Goal: Download file/media

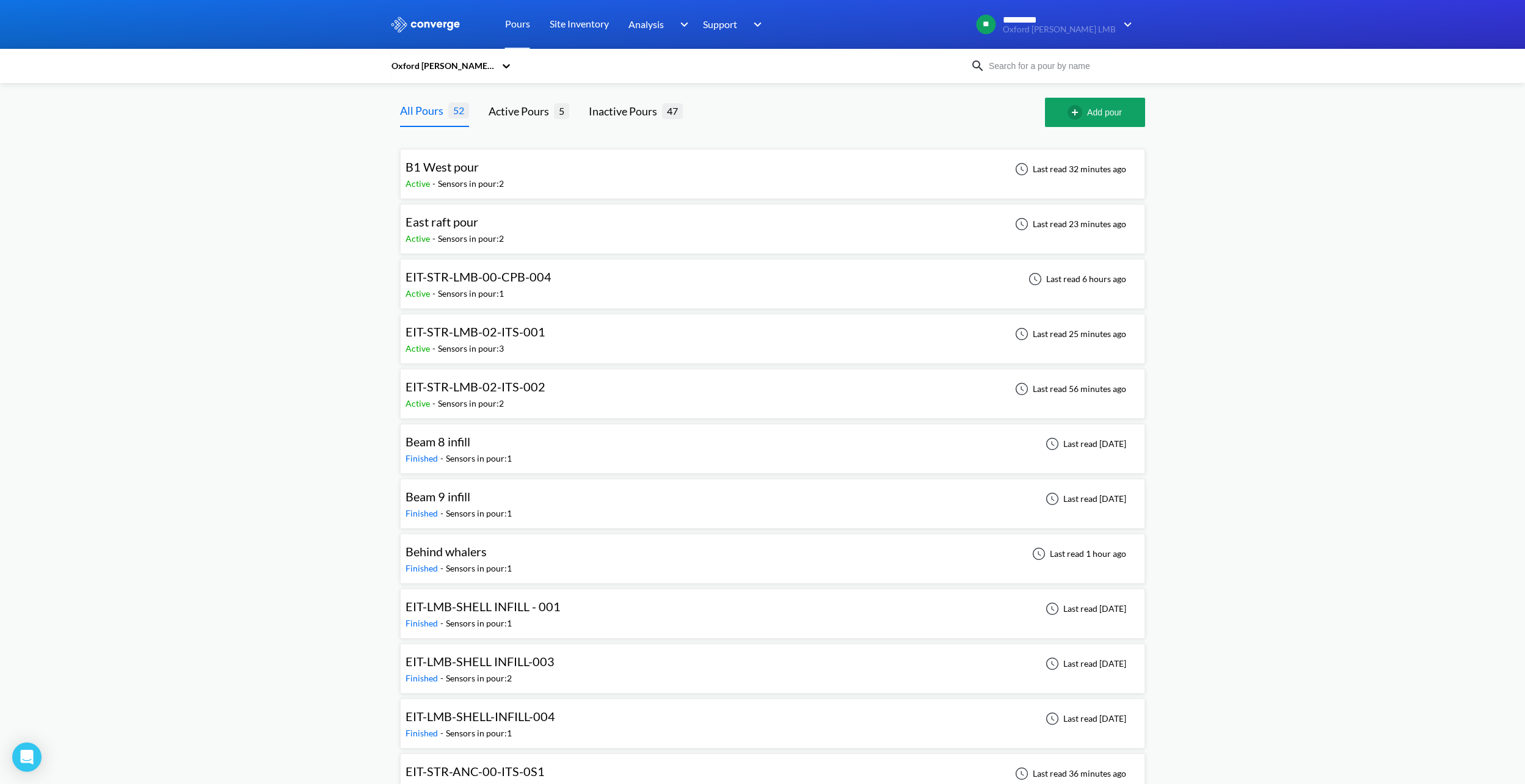
click at [588, 230] on div "East raft pour Active - Sensors in pour: 2 Last read 23 minutes ago" at bounding box center [772, 228] width 734 height 39
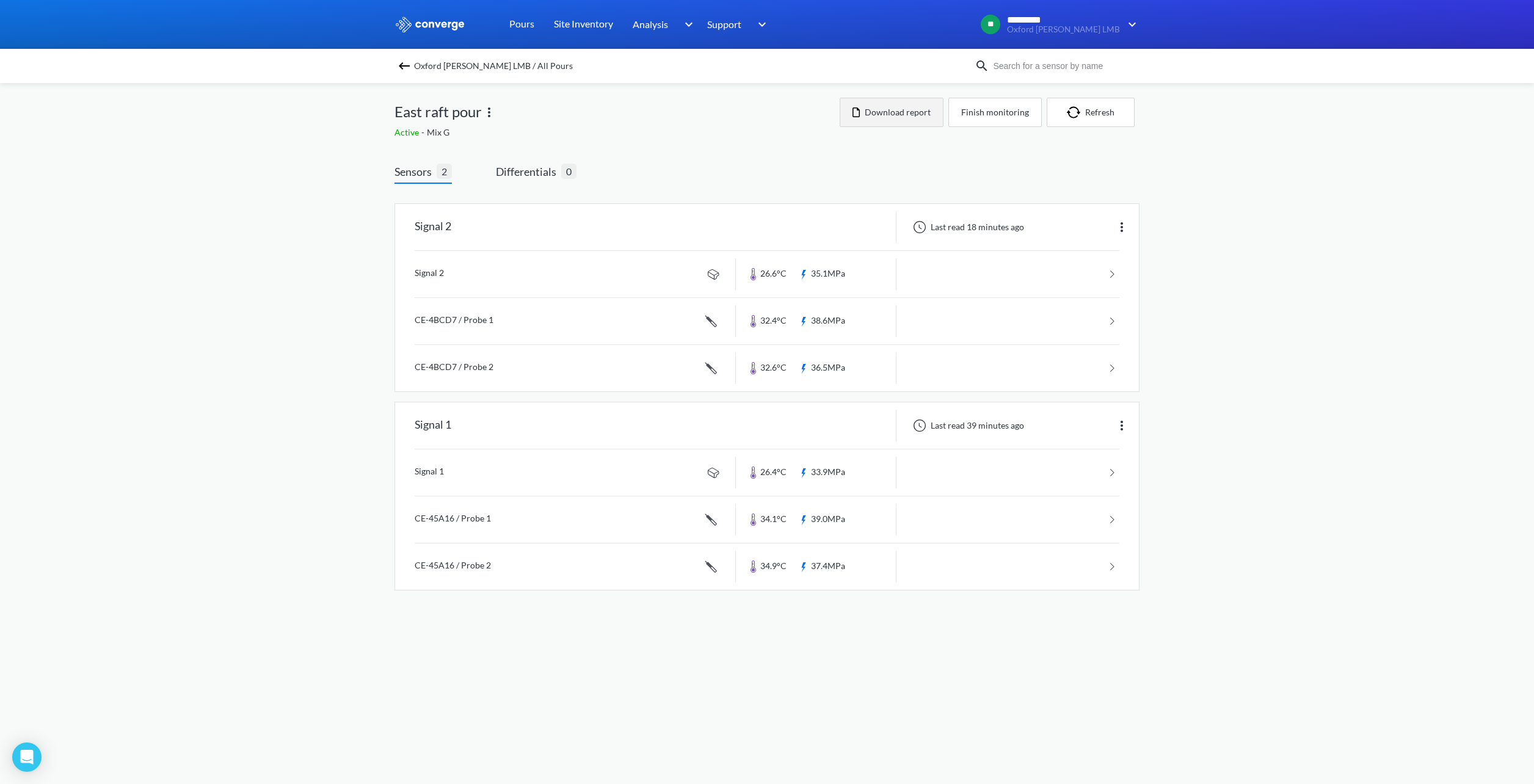
click at [893, 113] on button "Download report" at bounding box center [891, 113] width 104 height 29
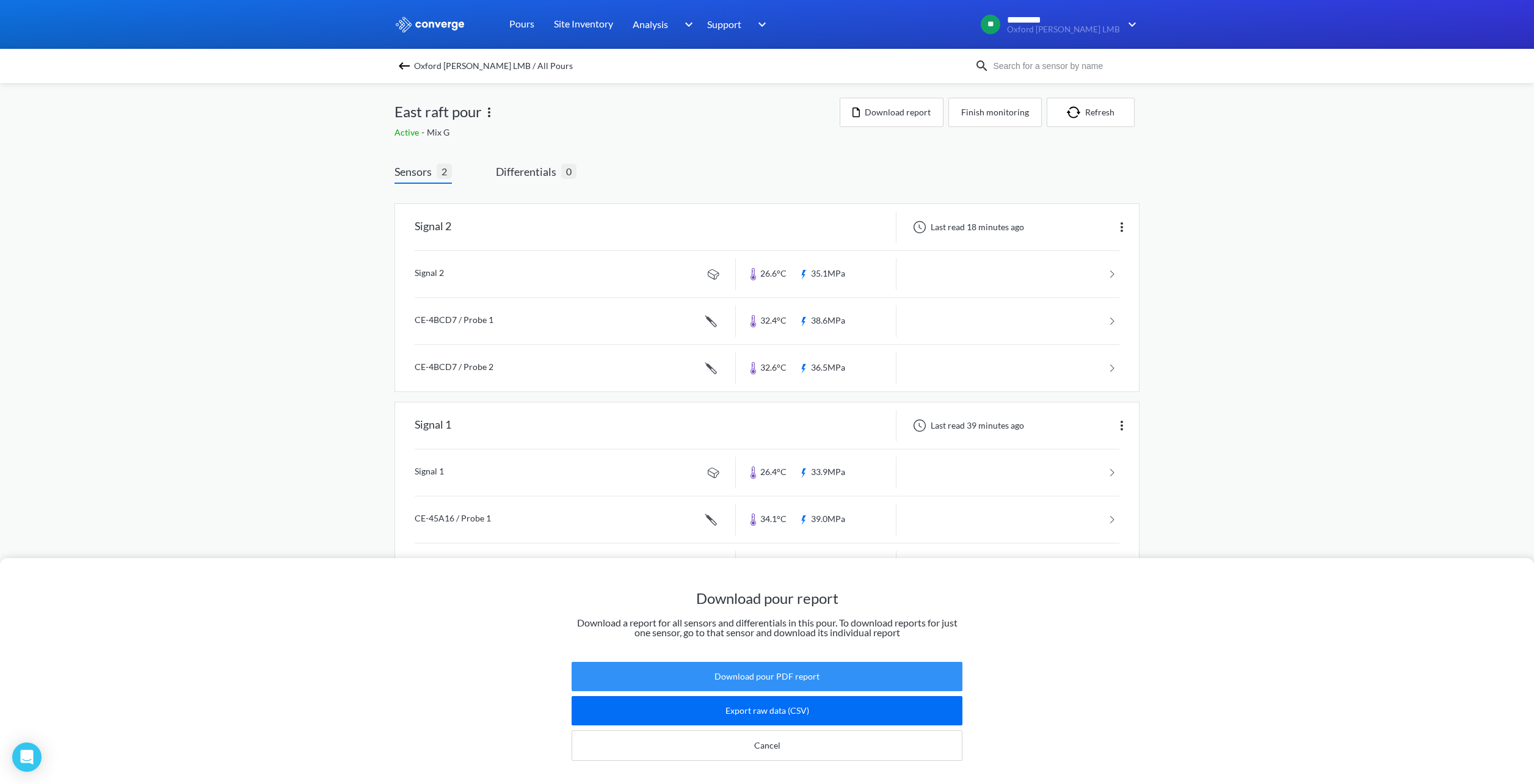
click at [820, 674] on button "Download pour PDF report" at bounding box center [767, 677] width 391 height 29
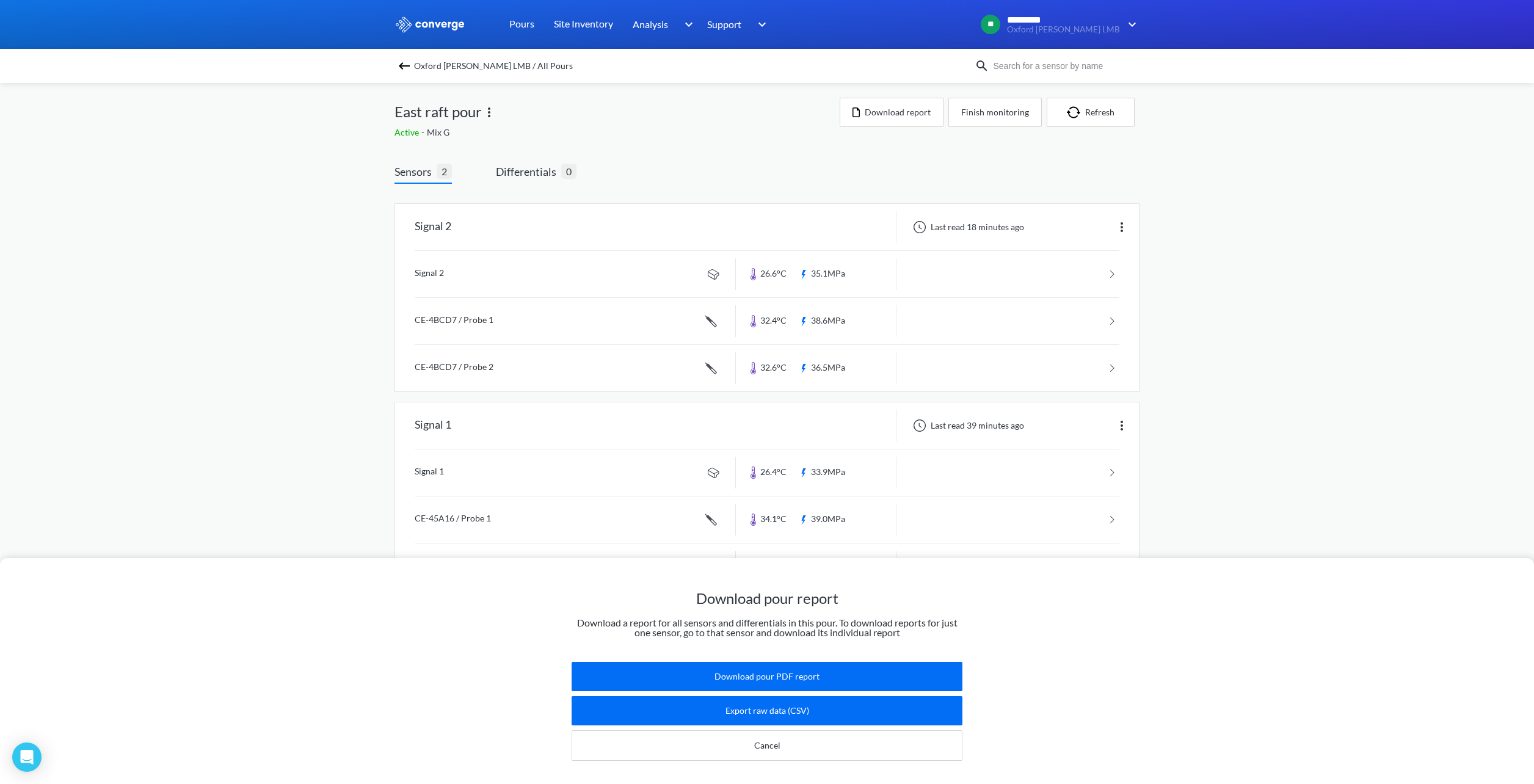
click at [320, 146] on div "Download pour report Download a report for all sensors and differentials in thi…" at bounding box center [767, 392] width 1534 height 784
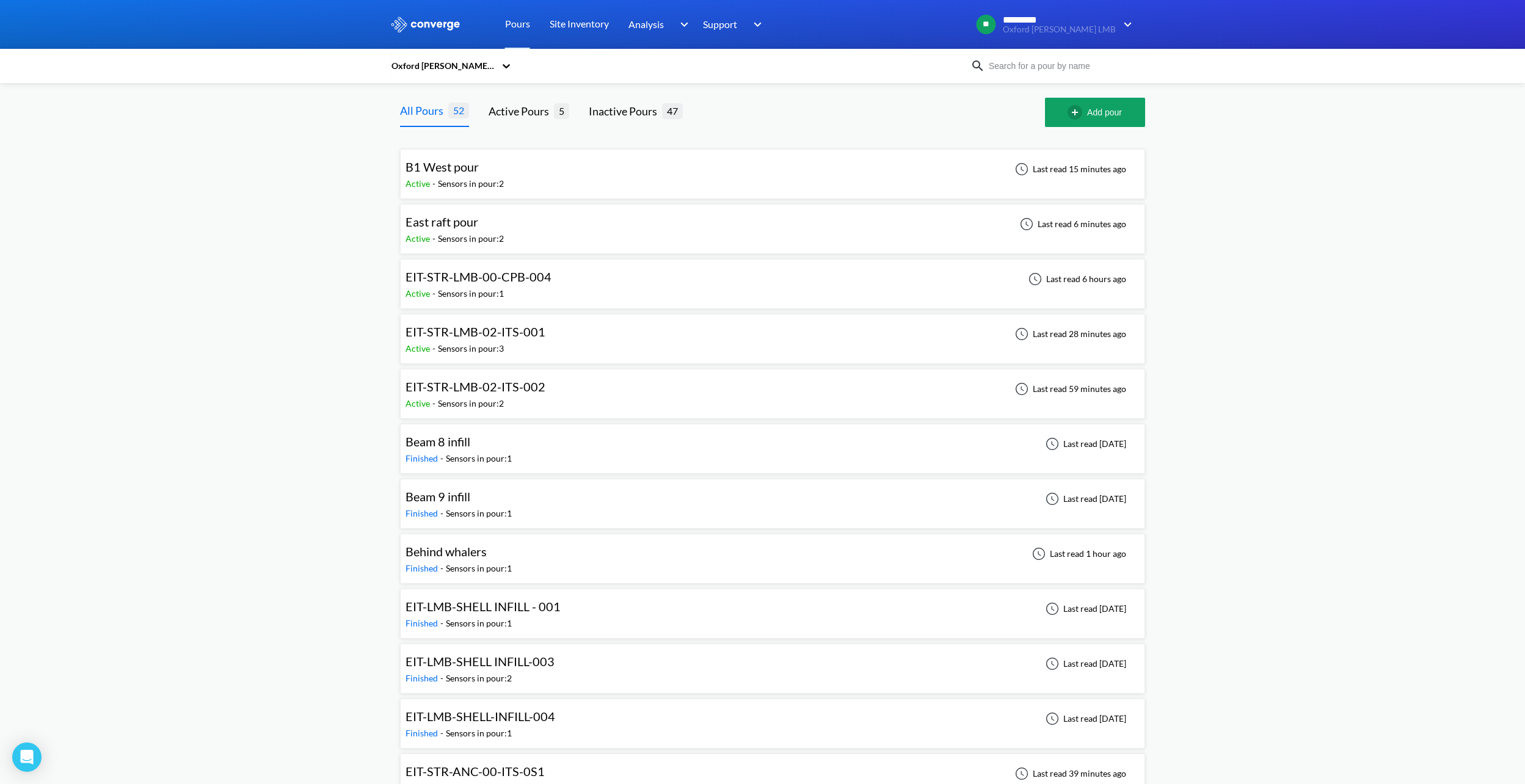
click at [503, 173] on div "B1 West pour" at bounding box center [455, 167] width 99 height 19
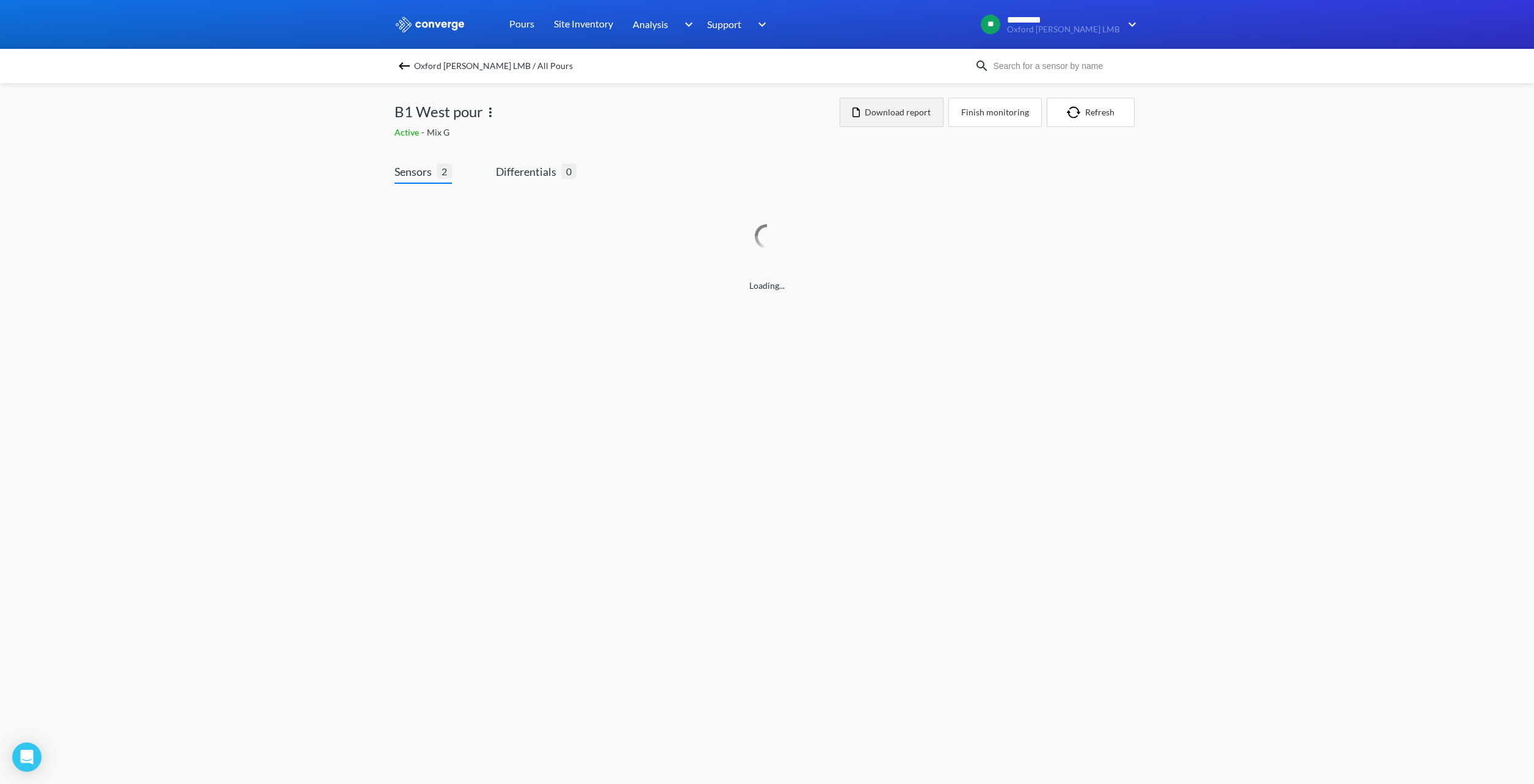
click at [905, 114] on button "Download report" at bounding box center [891, 113] width 104 height 29
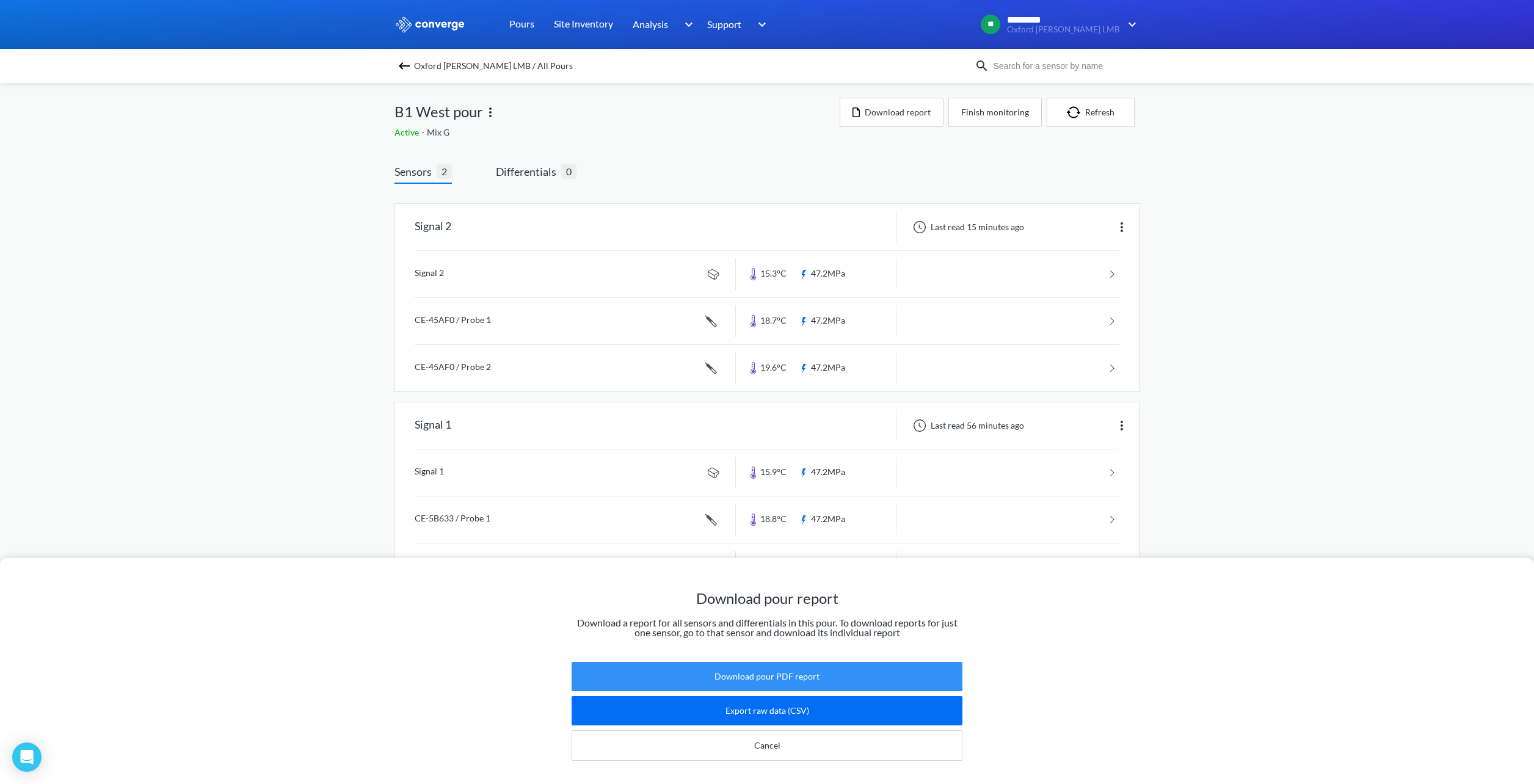
click at [843, 662] on button "Download pour PDF report" at bounding box center [767, 677] width 391 height 29
